Goal: Transaction & Acquisition: Purchase product/service

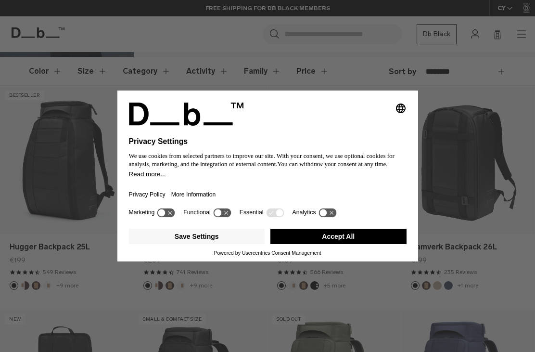
click at [206, 244] on button "Save Settings" at bounding box center [197, 235] width 136 height 15
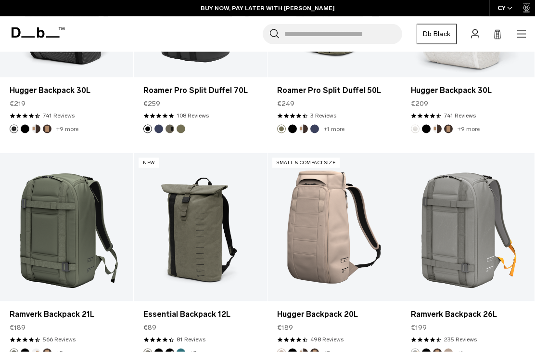
scroll to position [1421, 0]
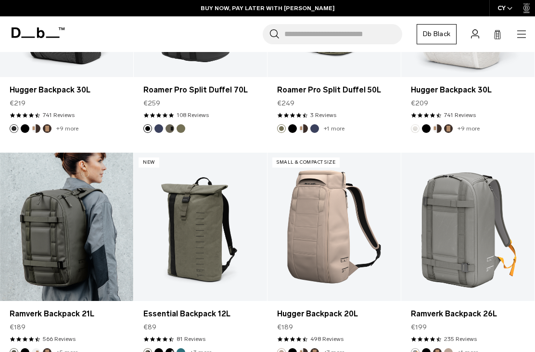
click at [48, 229] on link "Ramverk Backpack 21L" at bounding box center [66, 226] width 133 height 148
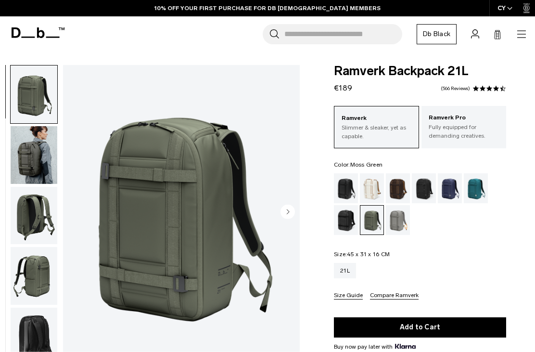
click at [27, 219] on img "button" at bounding box center [34, 216] width 47 height 58
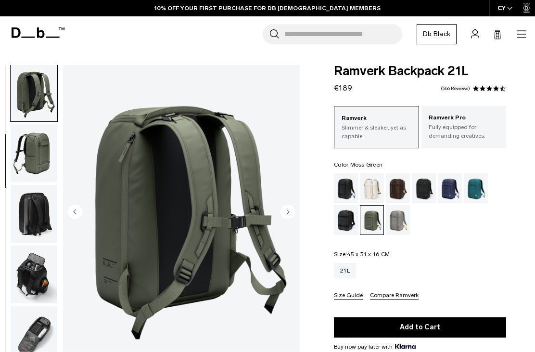
scroll to position [123, 0]
click at [284, 214] on circle "Next slide" at bounding box center [287, 211] width 14 height 14
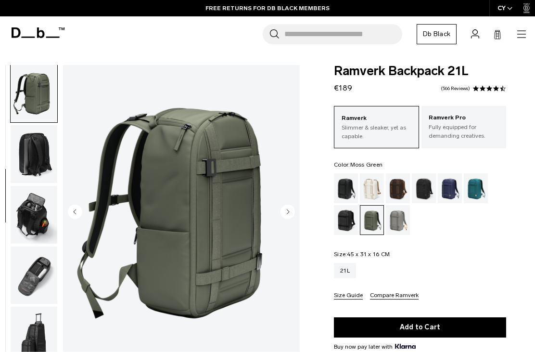
scroll to position [184, 0]
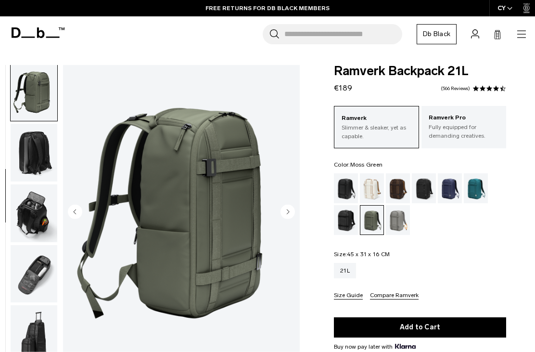
click at [290, 207] on circle "Next slide" at bounding box center [287, 211] width 14 height 14
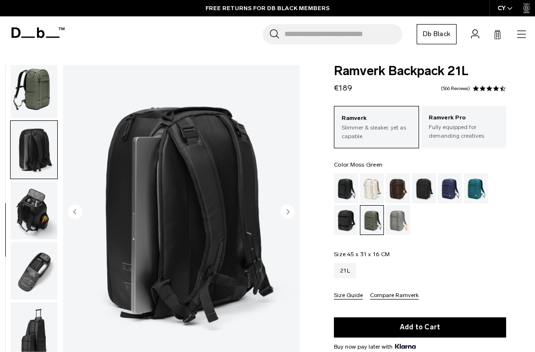
scroll to position [192, 0]
click at [289, 210] on circle "Next slide" at bounding box center [287, 211] width 14 height 14
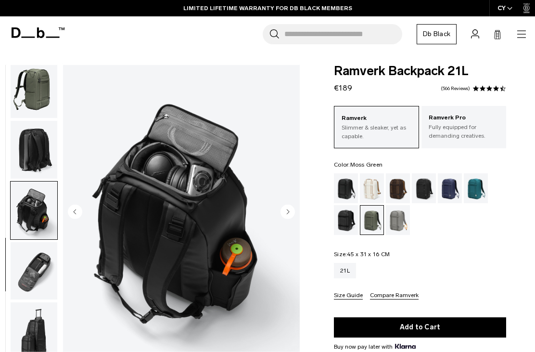
click at [287, 214] on circle "Next slide" at bounding box center [287, 211] width 14 height 14
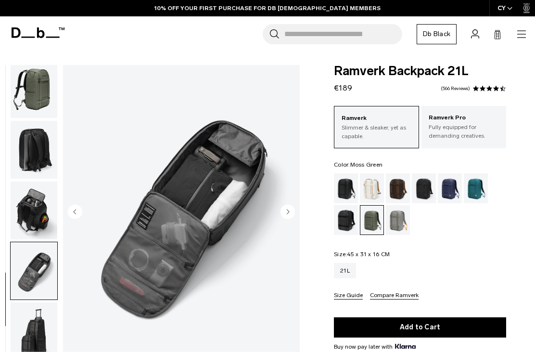
click at [288, 208] on circle "Next slide" at bounding box center [287, 211] width 14 height 14
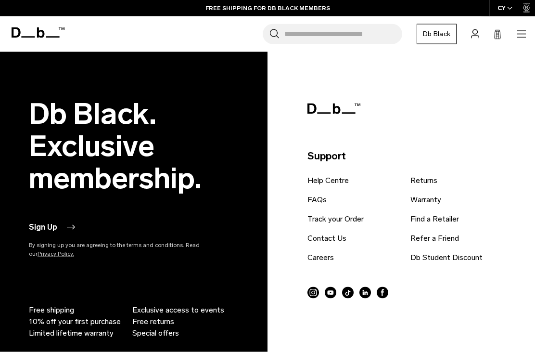
scroll to position [2629, 0]
